Goal: Obtain resource: Obtain resource

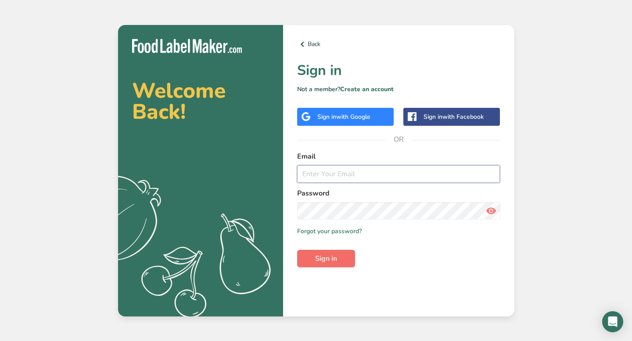
type input "[EMAIL_ADDRESS][DOMAIN_NAME]"
click at [321, 260] on span "Sign in" at bounding box center [326, 259] width 22 height 11
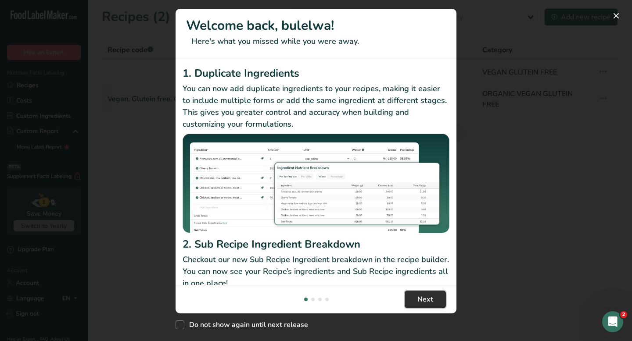
click at [430, 301] on span "Next" at bounding box center [425, 299] width 16 height 11
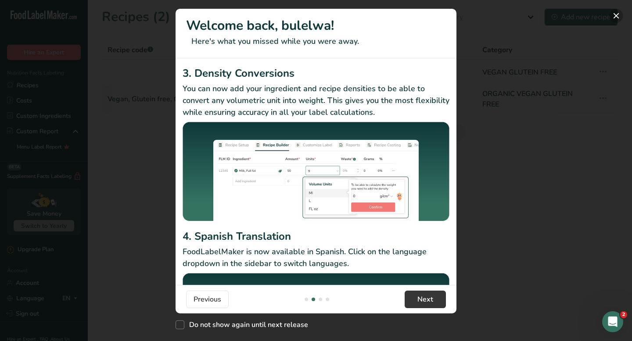
click at [619, 15] on button "New Features" at bounding box center [616, 16] width 14 height 14
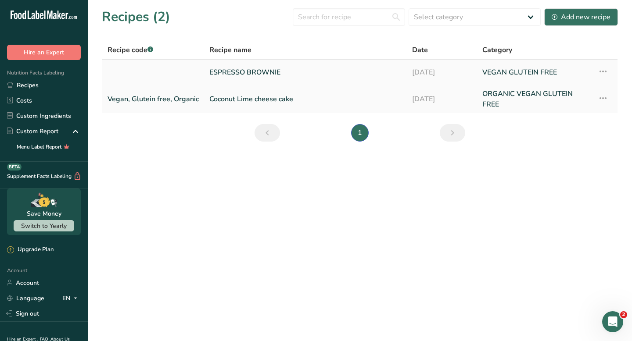
click at [234, 73] on link "ESPRESSO BROWNIE" at bounding box center [305, 72] width 192 height 18
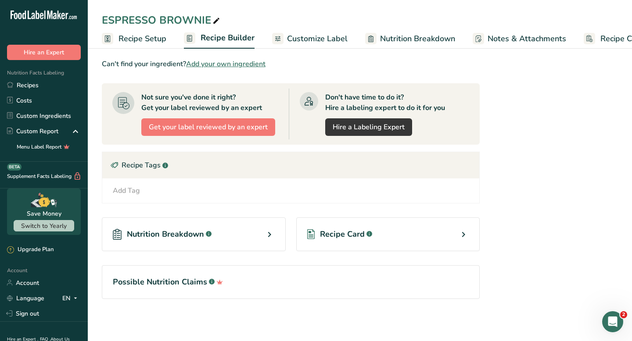
scroll to position [690, 0]
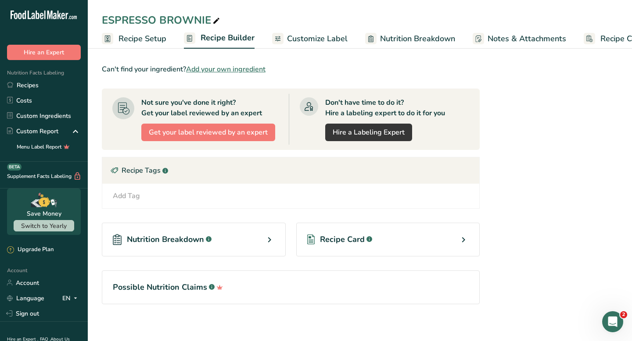
click at [171, 236] on span "Nutrition Breakdown" at bounding box center [165, 240] width 77 height 12
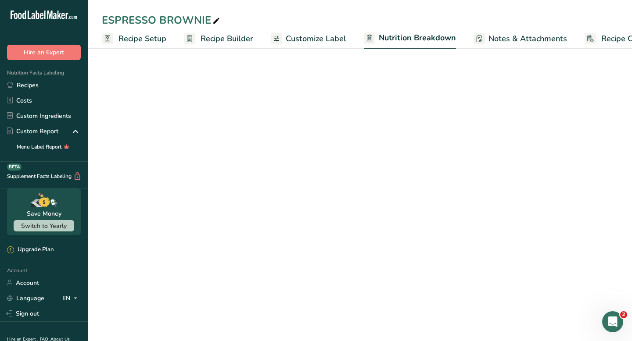
select select "Calories"
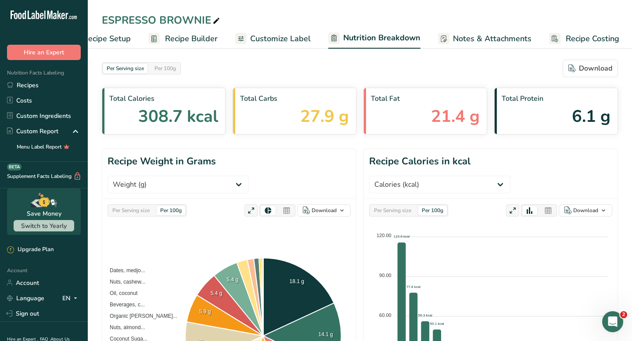
scroll to position [0, 36]
click at [580, 38] on span "Recipe Costing" at bounding box center [592, 39] width 54 height 12
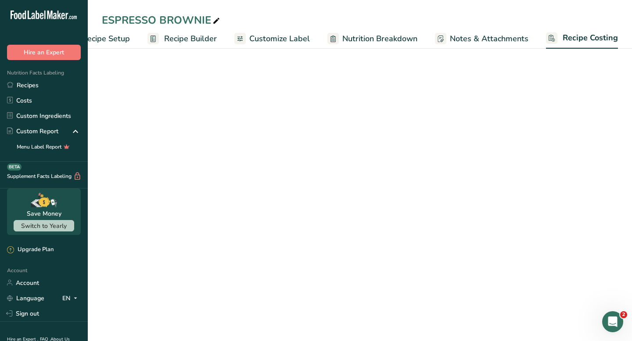
scroll to position [0, 36]
select select "12"
select select "1"
select select "12"
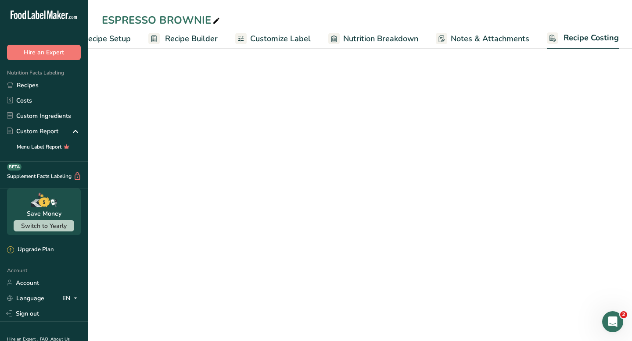
select select "12"
select select "1"
select select "12"
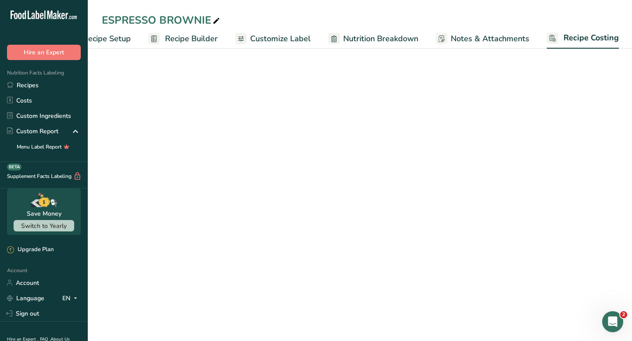
select select "5"
select select "12"
select select "5"
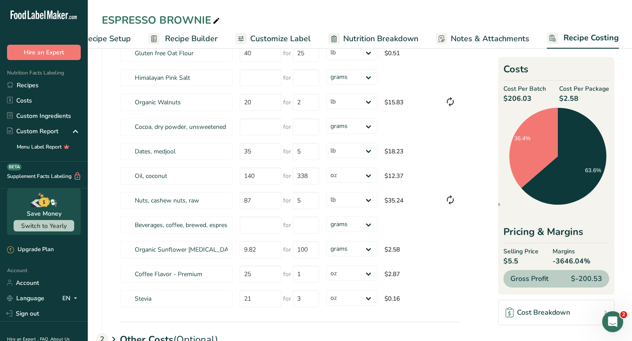
scroll to position [172, 0]
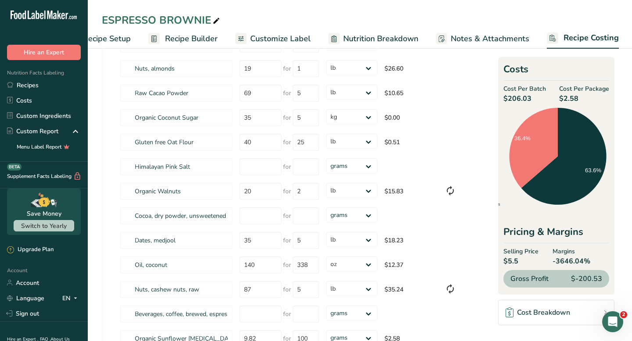
click at [359, 34] on span "Nutrition Breakdown" at bounding box center [380, 39] width 75 height 12
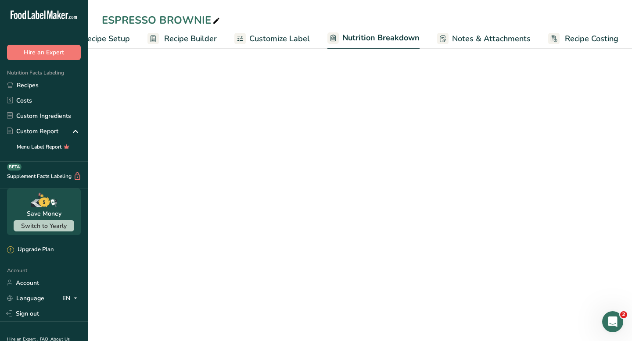
select select "Calories"
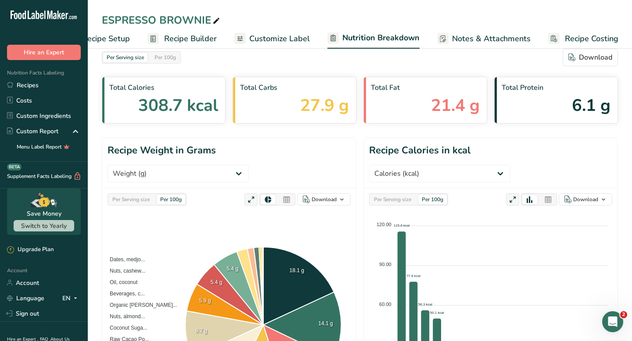
scroll to position [0, 0]
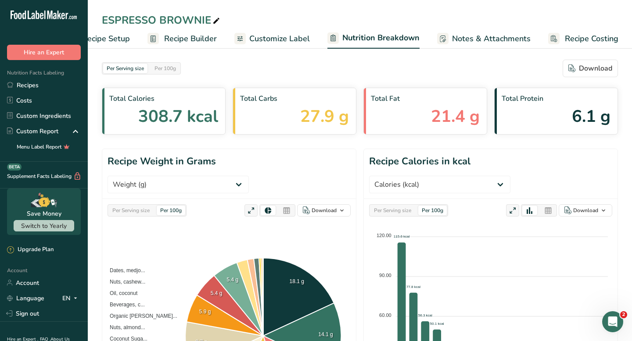
click at [267, 40] on span "Customize Label" at bounding box center [279, 39] width 61 height 12
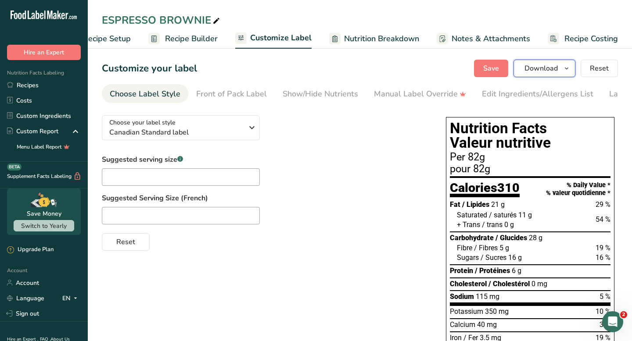
click at [542, 71] on span "Download" at bounding box center [540, 68] width 33 height 11
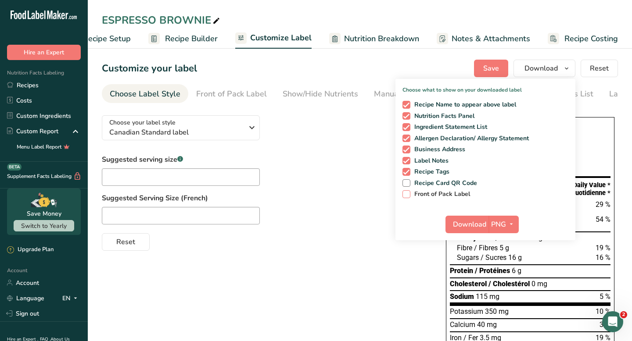
click at [410, 192] on span at bounding box center [406, 194] width 8 height 8
click at [408, 192] on input "Front of Pack Label" at bounding box center [405, 194] width 6 height 6
checkbox input "true"
click at [411, 183] on span "Recipe Card QR Code" at bounding box center [443, 183] width 67 height 8
click at [408, 183] on input "Recipe Card QR Code" at bounding box center [405, 183] width 6 height 6
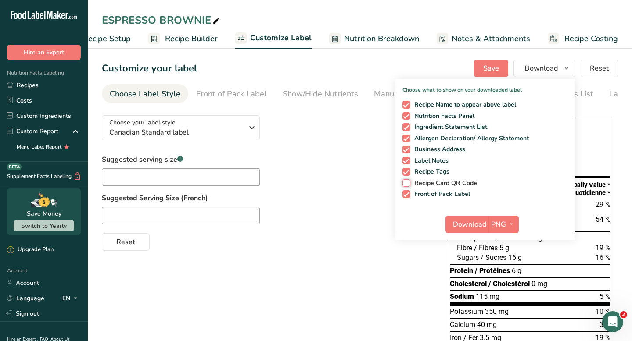
checkbox input "true"
click at [484, 223] on span "Download" at bounding box center [469, 224] width 33 height 11
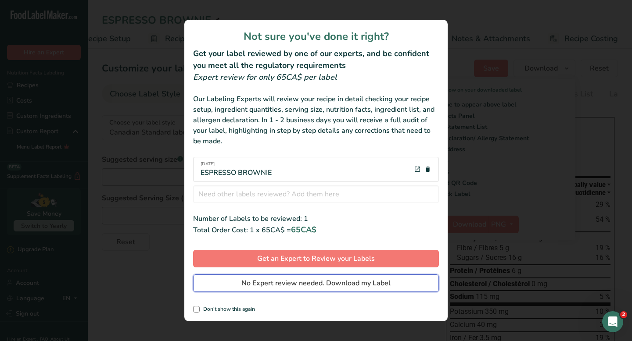
click at [365, 285] on span "No Expert review needed. Download my Label" at bounding box center [315, 283] width 149 height 11
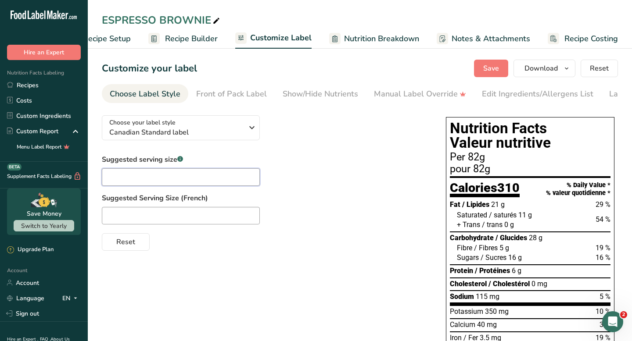
click at [229, 175] on input "text" at bounding box center [181, 178] width 158 height 18
click at [547, 71] on span "Download" at bounding box center [540, 68] width 33 height 11
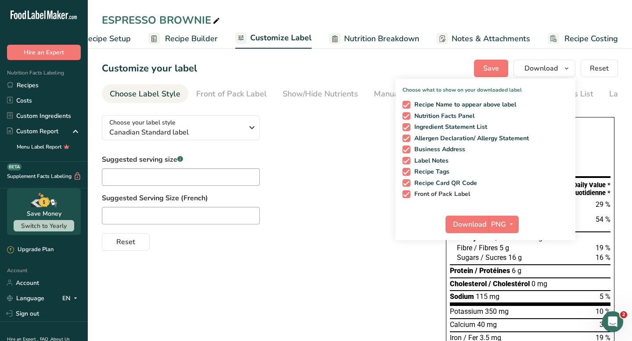
click at [411, 193] on span "Front of Pack Label" at bounding box center [440, 194] width 60 height 8
click at [408, 193] on input "Front of Pack Label" at bounding box center [405, 194] width 6 height 6
checkbox input "false"
click at [485, 222] on span "Download" at bounding box center [469, 224] width 33 height 11
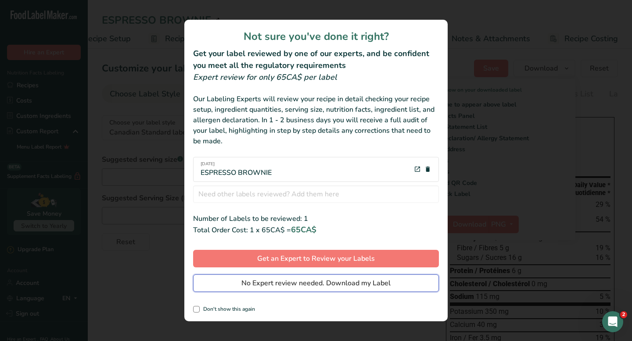
click at [296, 281] on span "No Expert review needed. Download my Label" at bounding box center [315, 283] width 149 height 11
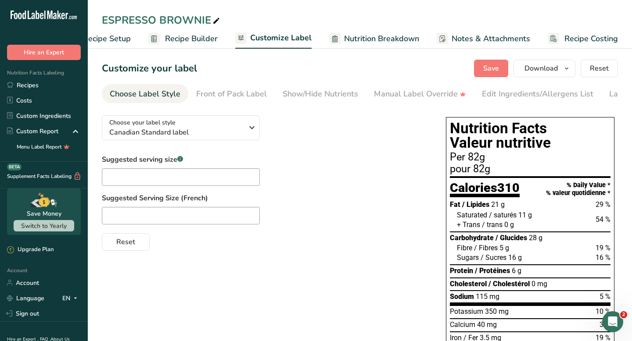
click at [504, 1] on div "ESPRESSO BROWNIE Recipe Setup Recipe Builder Customize Label Nutrition Breakdow…" at bounding box center [360, 24] width 544 height 49
click at [33, 82] on link "Recipes" at bounding box center [44, 85] width 88 height 15
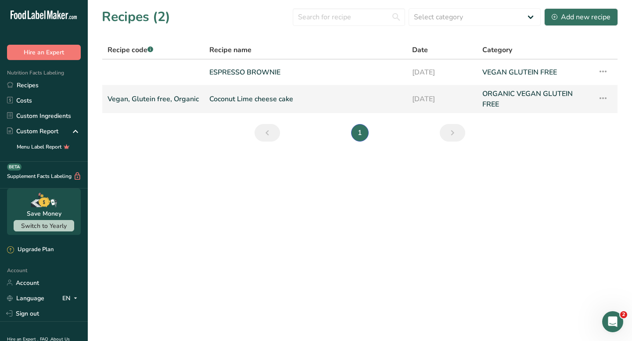
click at [228, 102] on link "Coconut Lime cheese cake" at bounding box center [305, 99] width 192 height 21
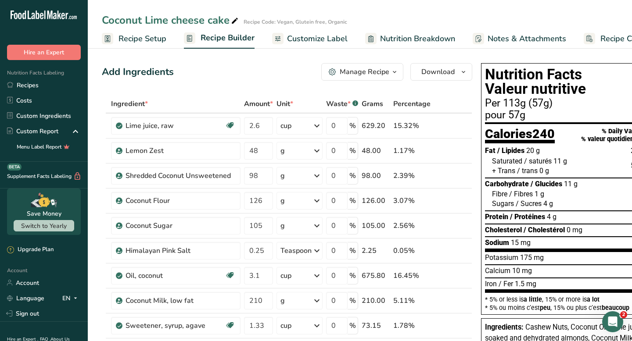
click at [408, 43] on span "Nutrition Breakdown" at bounding box center [417, 39] width 75 height 12
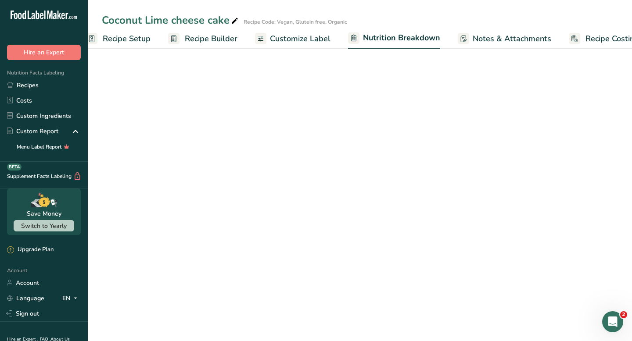
select select "Calories"
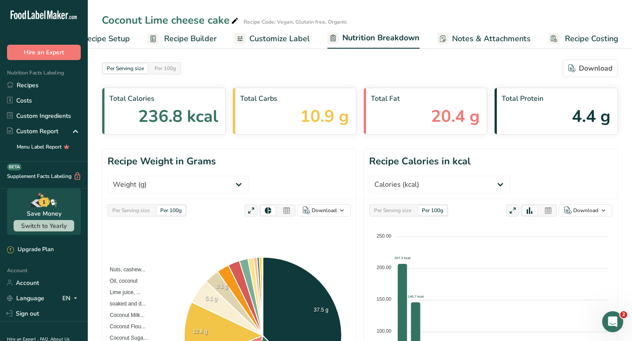
click at [278, 39] on span "Customize Label" at bounding box center [279, 39] width 61 height 12
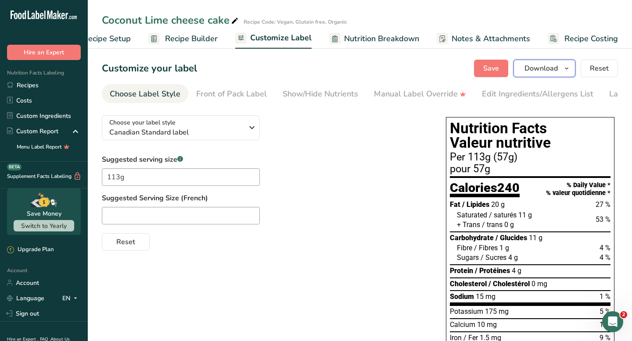
click at [557, 70] on span "Download" at bounding box center [540, 68] width 33 height 11
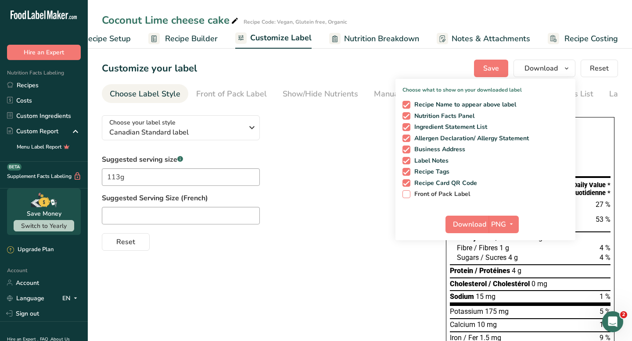
click at [410, 191] on span at bounding box center [406, 194] width 8 height 8
click at [408, 191] on input "Front of Pack Label" at bounding box center [405, 194] width 6 height 6
checkbox input "true"
click at [408, 172] on span at bounding box center [406, 172] width 8 height 8
click at [408, 172] on input "Recipe Tags" at bounding box center [405, 172] width 6 height 6
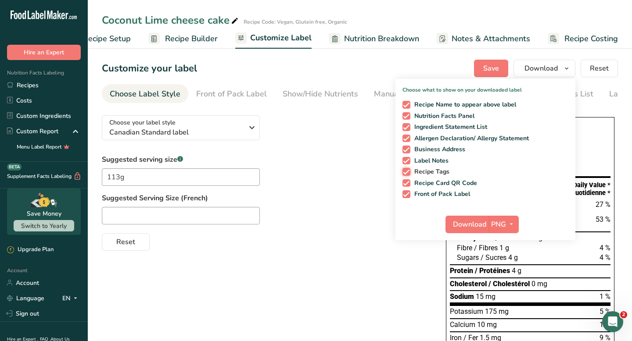
checkbox input "false"
click at [473, 225] on span "Download" at bounding box center [469, 224] width 33 height 11
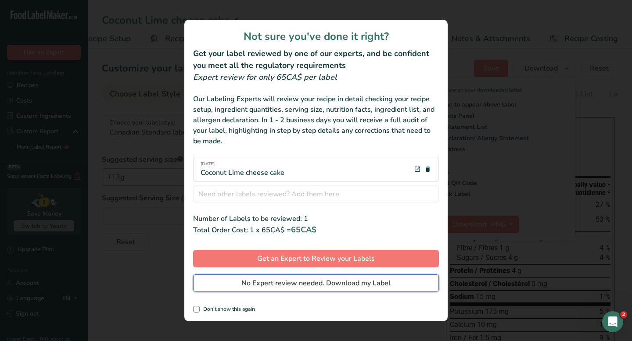
click at [294, 282] on span "No Expert review needed. Download my Label" at bounding box center [315, 283] width 149 height 11
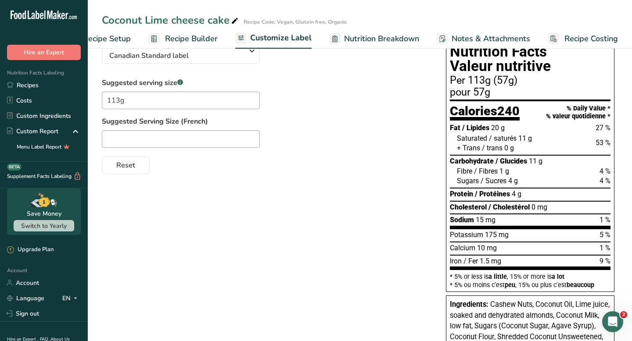
scroll to position [22, 0]
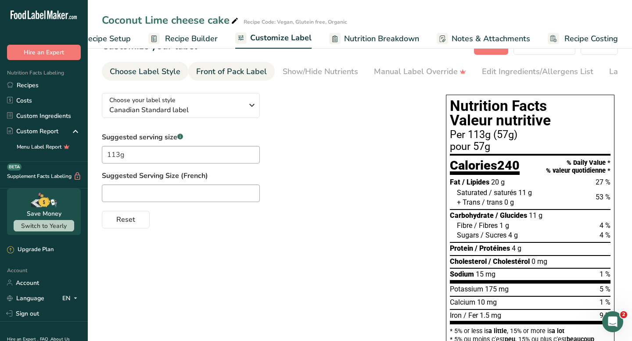
click at [230, 73] on div "Front of Pack Label" at bounding box center [231, 72] width 71 height 12
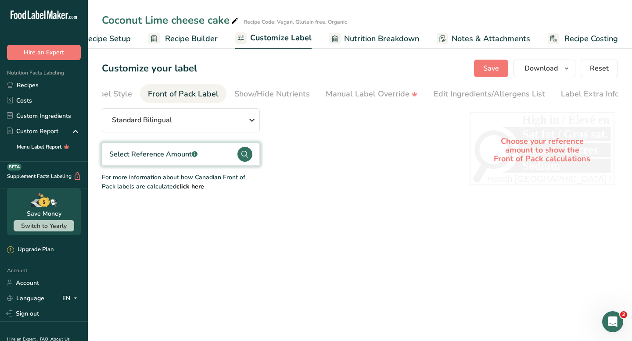
scroll to position [0, 51]
click at [117, 93] on div "Choose Label Style" at bounding box center [94, 94] width 71 height 12
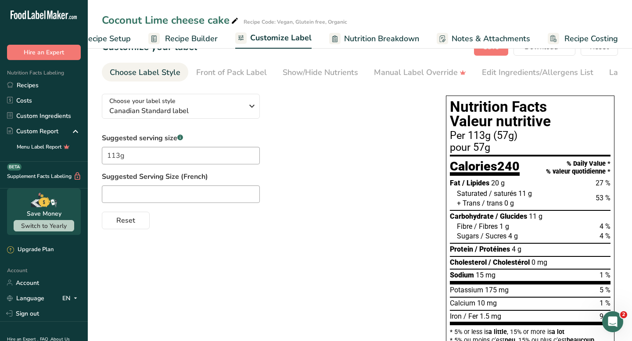
scroll to position [0, 0]
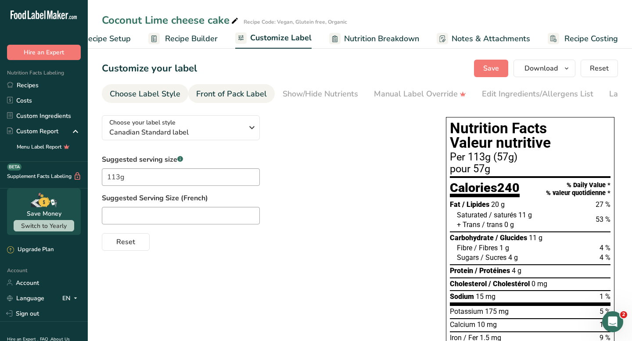
click at [223, 88] on div "Front of Pack Label" at bounding box center [231, 94] width 71 height 12
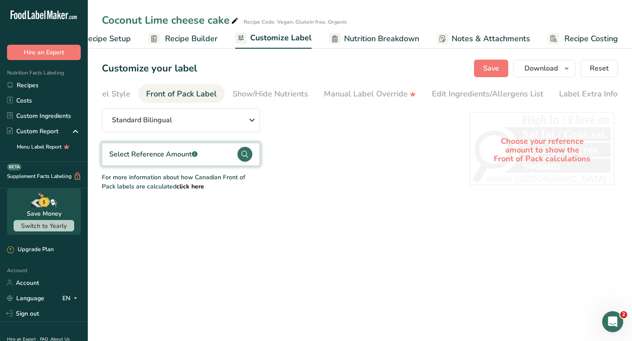
scroll to position [0, 51]
click at [510, 154] on div "Choose your reference amount to show the Front of Pack calculations" at bounding box center [542, 150] width 145 height 77
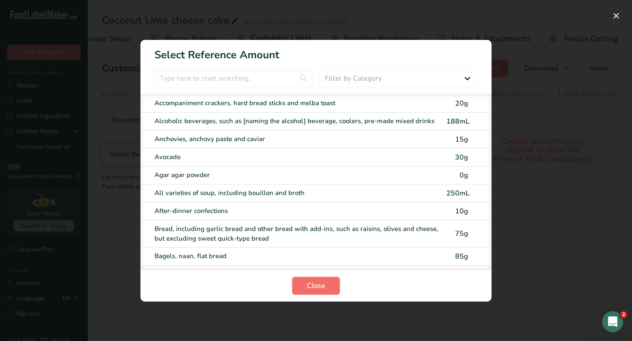
click at [327, 287] on button "Close" at bounding box center [315, 286] width 47 height 18
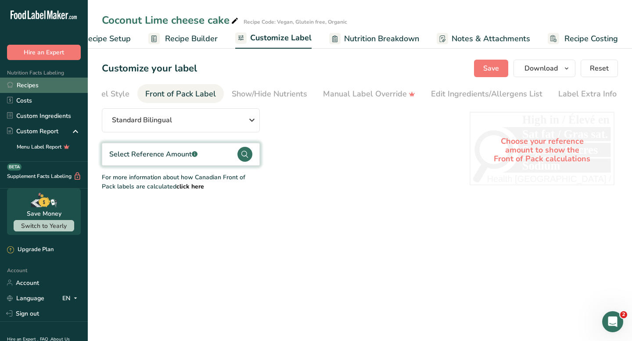
click at [32, 85] on link "Recipes" at bounding box center [44, 85] width 88 height 15
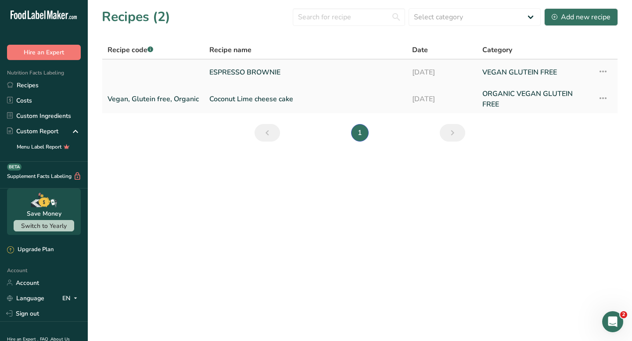
click at [246, 74] on link "ESPRESSO BROWNIE" at bounding box center [305, 72] width 192 height 18
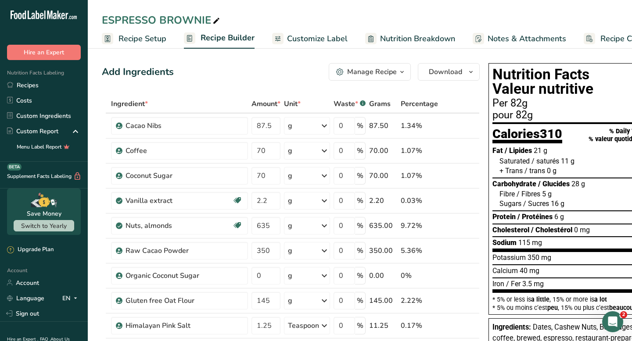
click at [143, 39] on span "Recipe Setup" at bounding box center [142, 39] width 48 height 12
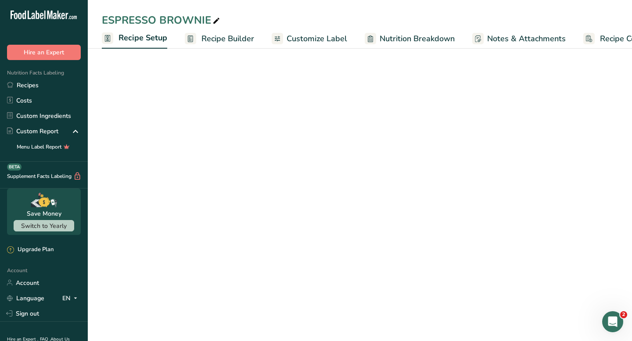
scroll to position [0, 3]
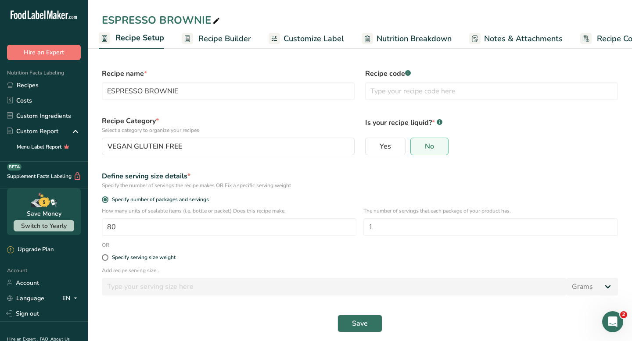
click at [218, 36] on span "Recipe Builder" at bounding box center [224, 39] width 53 height 12
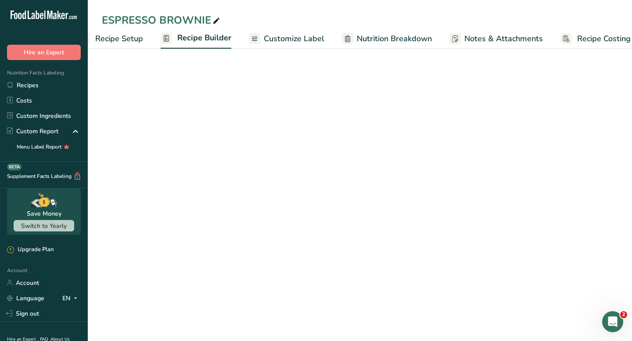
scroll to position [0, 36]
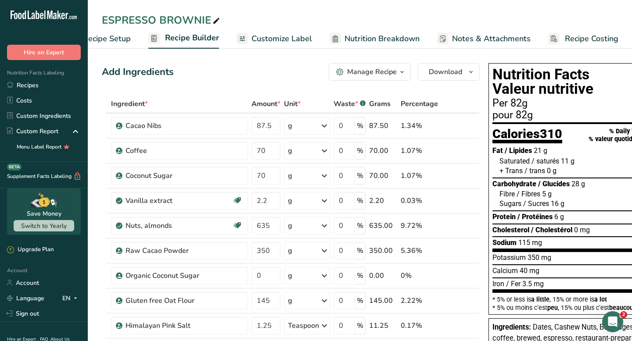
click at [285, 38] on span "Customize Label" at bounding box center [281, 39] width 61 height 12
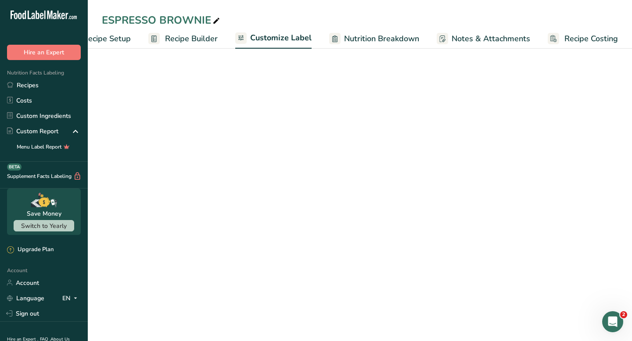
scroll to position [0, 36]
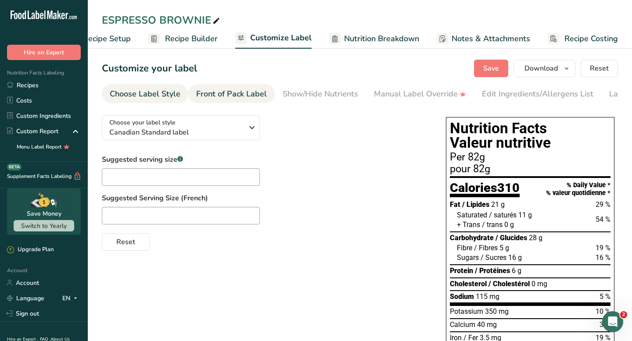
click at [251, 94] on div "Front of Pack Label" at bounding box center [231, 94] width 71 height 12
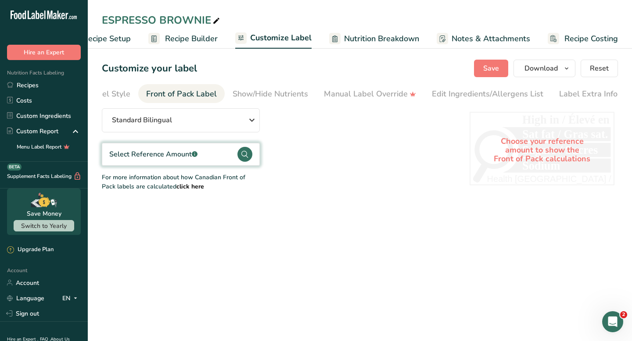
scroll to position [0, 51]
click at [338, 96] on div "Manual Label Override" at bounding box center [369, 94] width 92 height 12
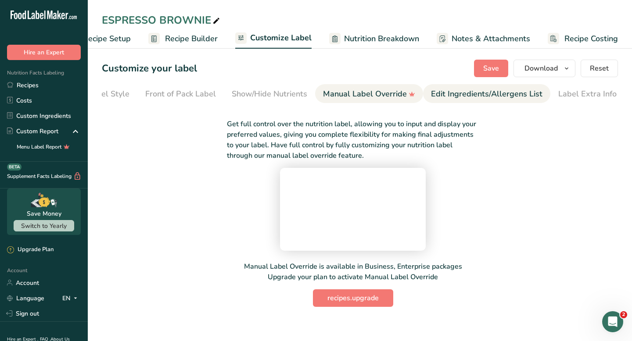
click at [442, 93] on div "Edit Ingredients/Allergens List" at bounding box center [486, 94] width 111 height 12
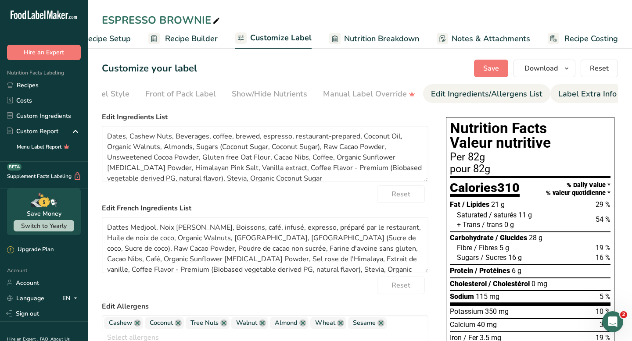
click at [569, 92] on div "Label Extra Info" at bounding box center [587, 94] width 58 height 12
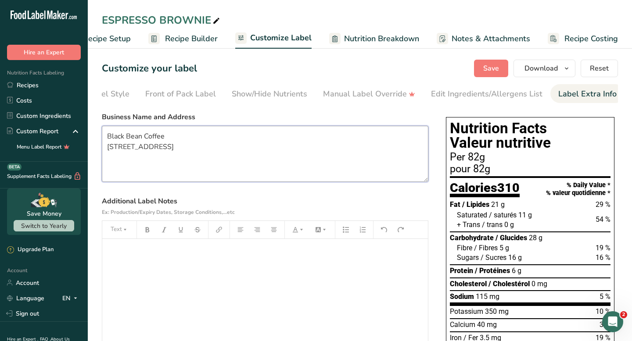
drag, startPoint x: 108, startPoint y: 138, endPoint x: 237, endPoint y: 158, distance: 130.6
click at [237, 158] on textarea "Black Bean Coffee [STREET_ADDRESS]" at bounding box center [265, 154] width 326 height 56
click at [273, 92] on div "Show/Hide Nutrients" at bounding box center [269, 94] width 75 height 12
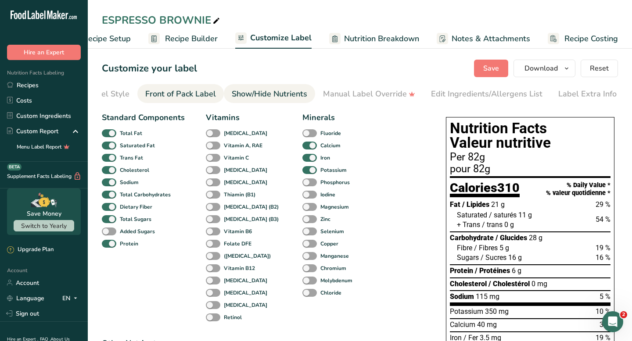
click at [205, 95] on div "Front of Pack Label" at bounding box center [180, 94] width 71 height 12
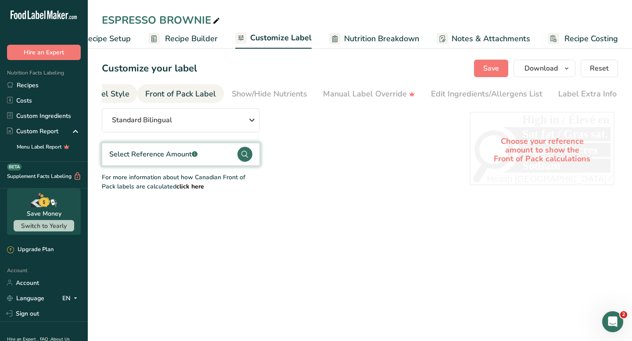
click at [123, 95] on div "Choose Label Style" at bounding box center [94, 94] width 71 height 12
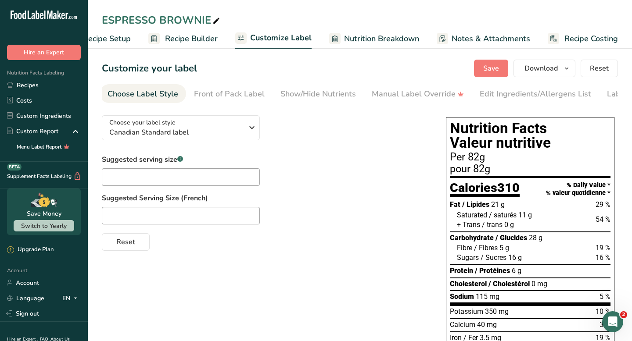
scroll to position [0, 0]
click at [38, 88] on link "Recipes" at bounding box center [44, 85] width 88 height 15
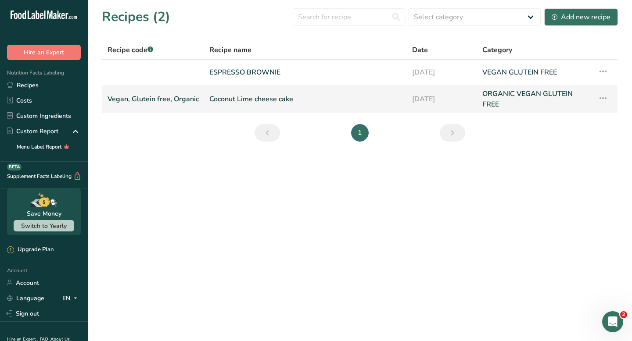
click at [219, 104] on link "Coconut Lime cheese cake" at bounding box center [305, 99] width 192 height 21
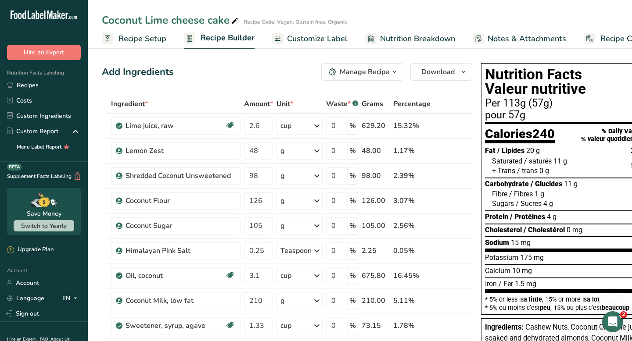
click at [398, 39] on span "Nutrition Breakdown" at bounding box center [417, 39] width 75 height 12
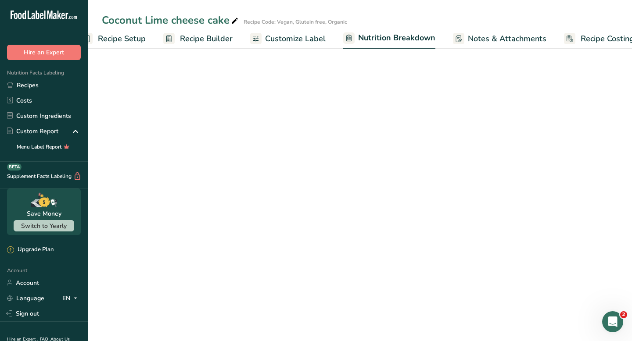
select select "Calories"
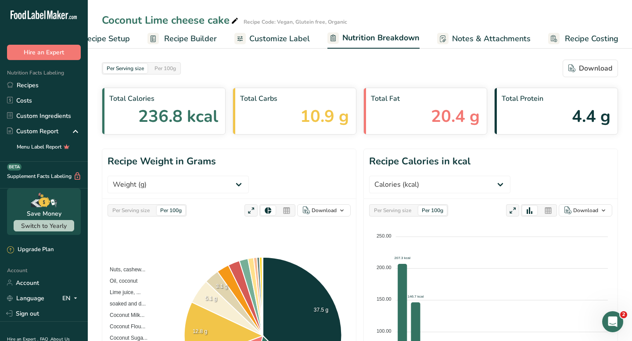
click at [287, 40] on span "Customize Label" at bounding box center [279, 39] width 61 height 12
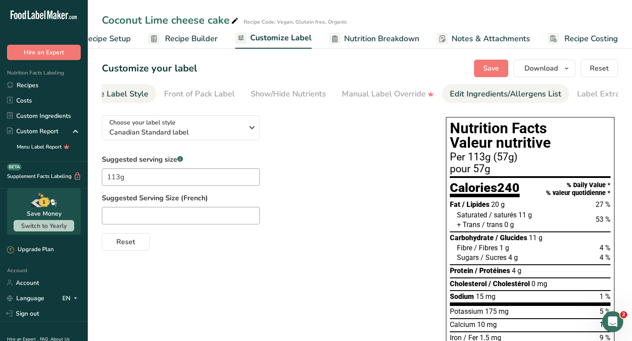
scroll to position [0, 51]
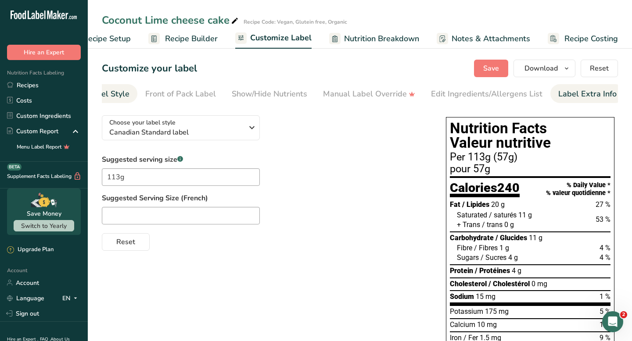
click at [574, 92] on div "Label Extra Info" at bounding box center [587, 94] width 58 height 12
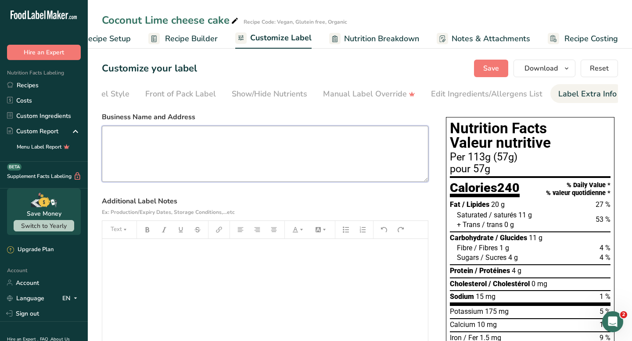
click at [140, 137] on textarea at bounding box center [265, 154] width 326 height 56
paste textarea "Black Bean Coffee [STREET_ADDRESS]"
type textarea "Black Bean Coffee [STREET_ADDRESS]"
click at [491, 75] on button "Save" at bounding box center [491, 69] width 34 height 18
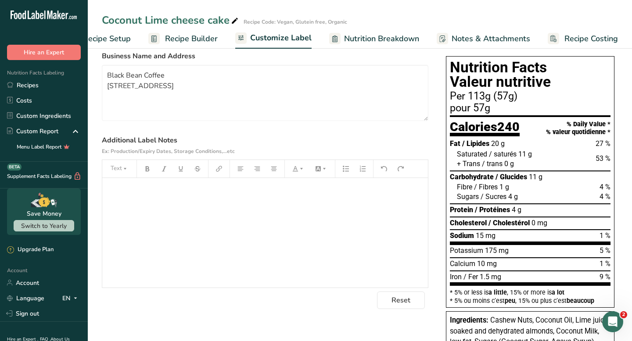
scroll to position [0, 0]
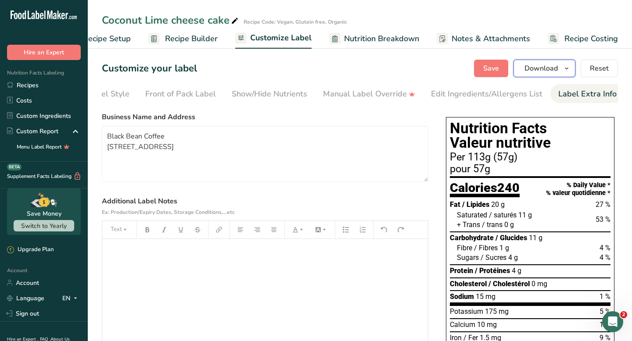
click at [564, 68] on icon "button" at bounding box center [566, 68] width 7 height 11
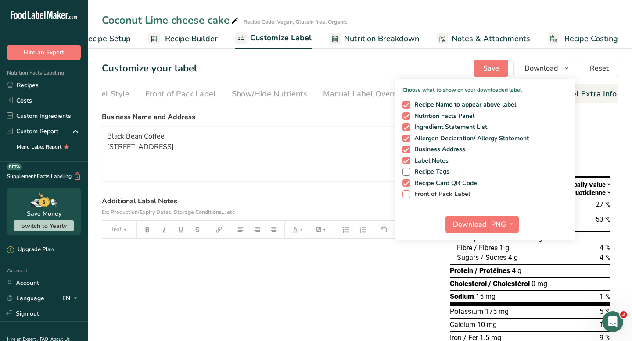
click at [407, 196] on span at bounding box center [406, 194] width 8 height 8
click at [407, 196] on input "Front of Pack Label" at bounding box center [405, 194] width 6 height 6
checkbox input "true"
click at [478, 226] on span "Download" at bounding box center [469, 224] width 33 height 11
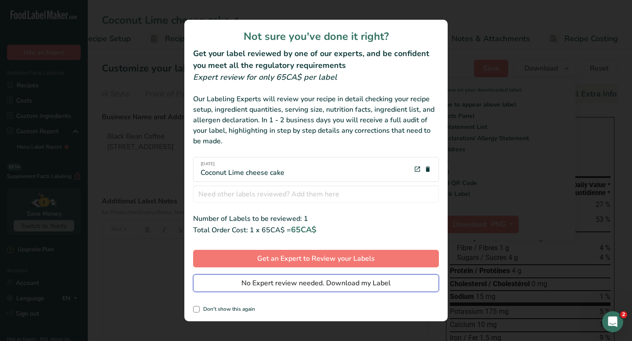
click at [263, 287] on span "No Expert review needed. Download my Label" at bounding box center [315, 283] width 149 height 11
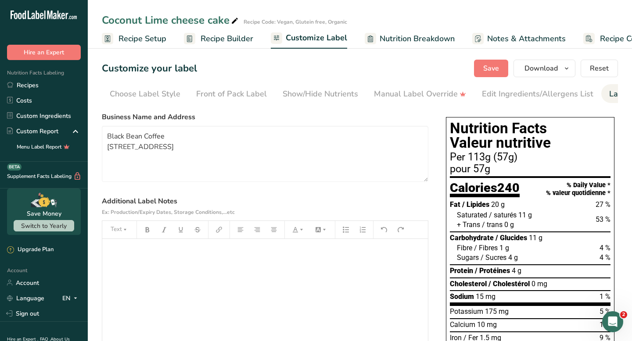
scroll to position [0, 51]
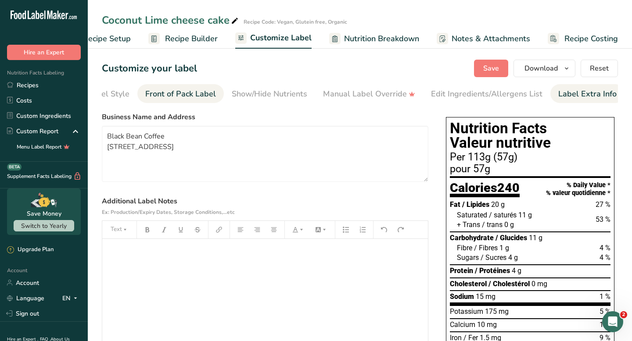
click at [206, 93] on div "Front of Pack Label" at bounding box center [180, 94] width 71 height 12
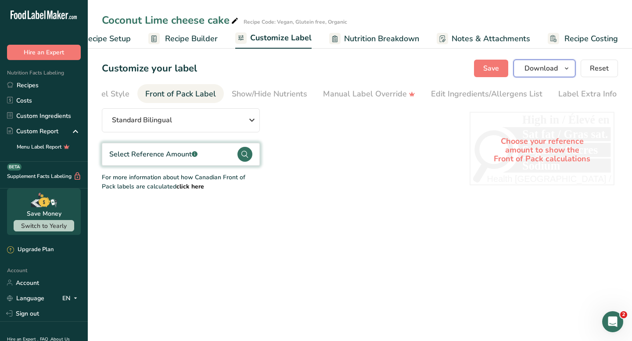
click at [547, 73] on span "Download" at bounding box center [540, 68] width 33 height 11
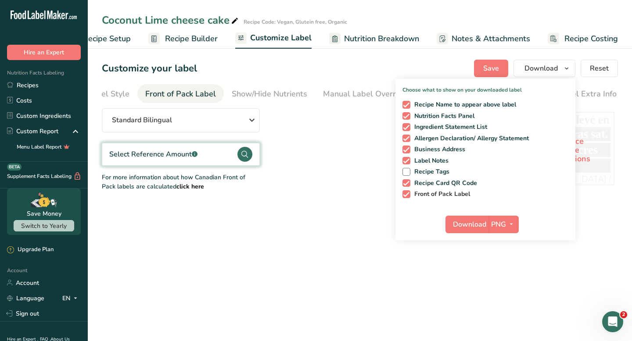
click at [406, 196] on span at bounding box center [406, 194] width 8 height 8
click at [406, 196] on input "Front of Pack Label" at bounding box center [405, 194] width 6 height 6
checkbox input "false"
click at [471, 224] on span "Download" at bounding box center [469, 224] width 33 height 11
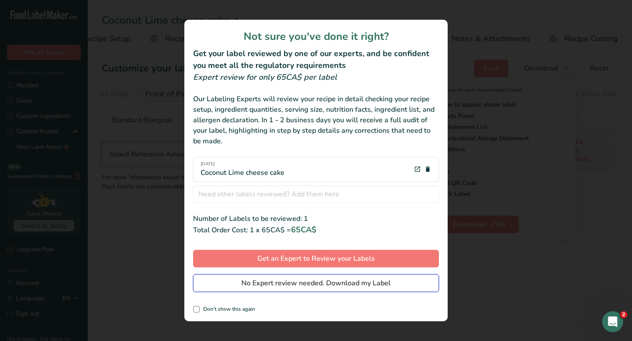
click at [284, 282] on span "No Expert review needed. Download my Label" at bounding box center [315, 283] width 149 height 11
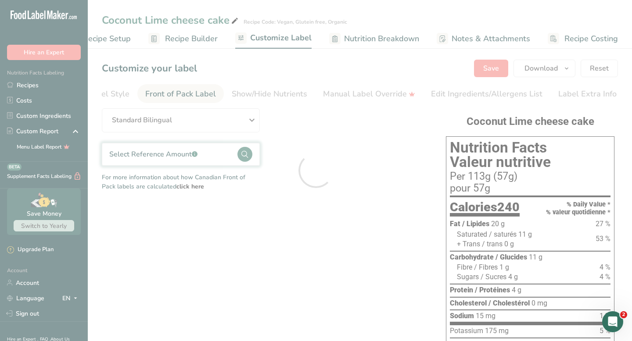
scroll to position [0, 0]
